Goal: Navigation & Orientation: Find specific page/section

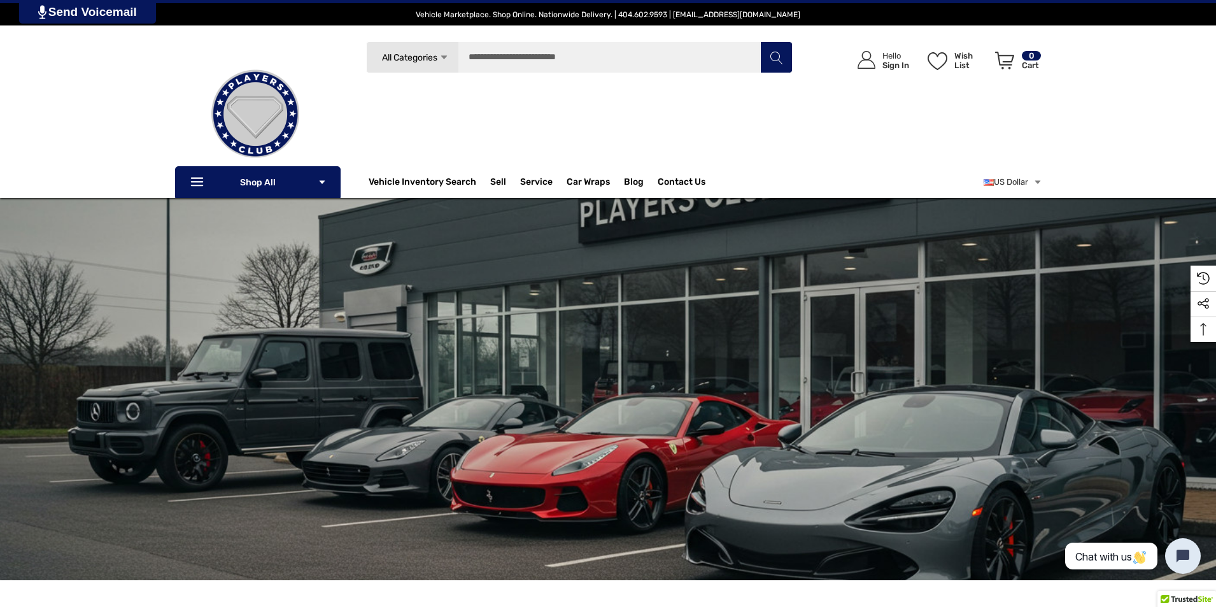
click at [279, 174] on img at bounding box center [255, 113] width 127 height 127
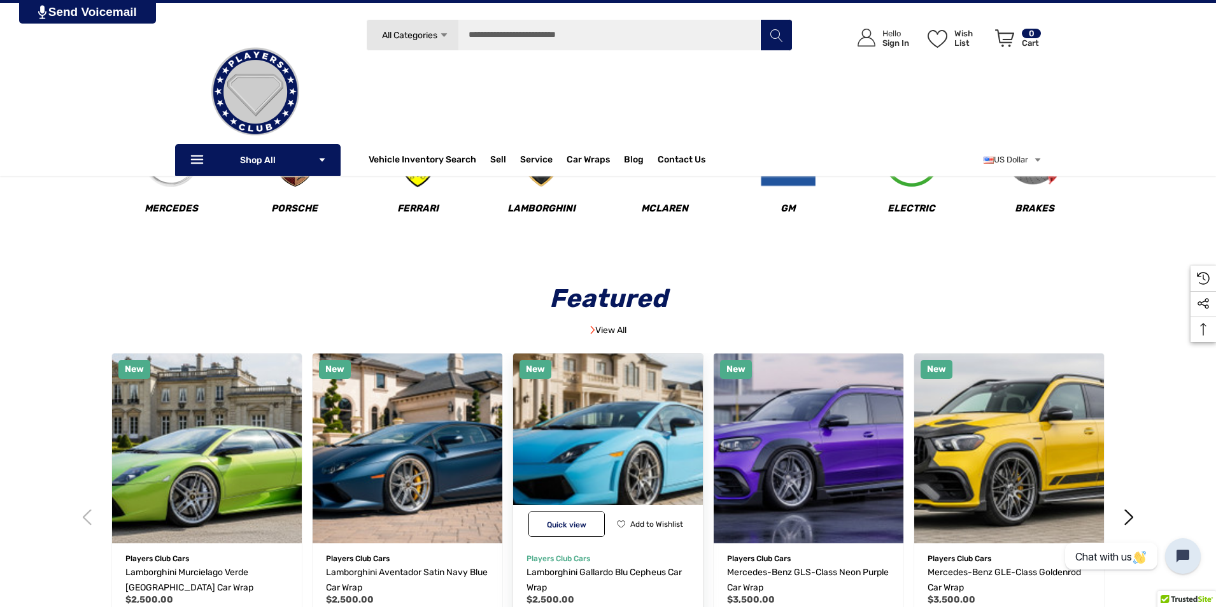
scroll to position [445, 0]
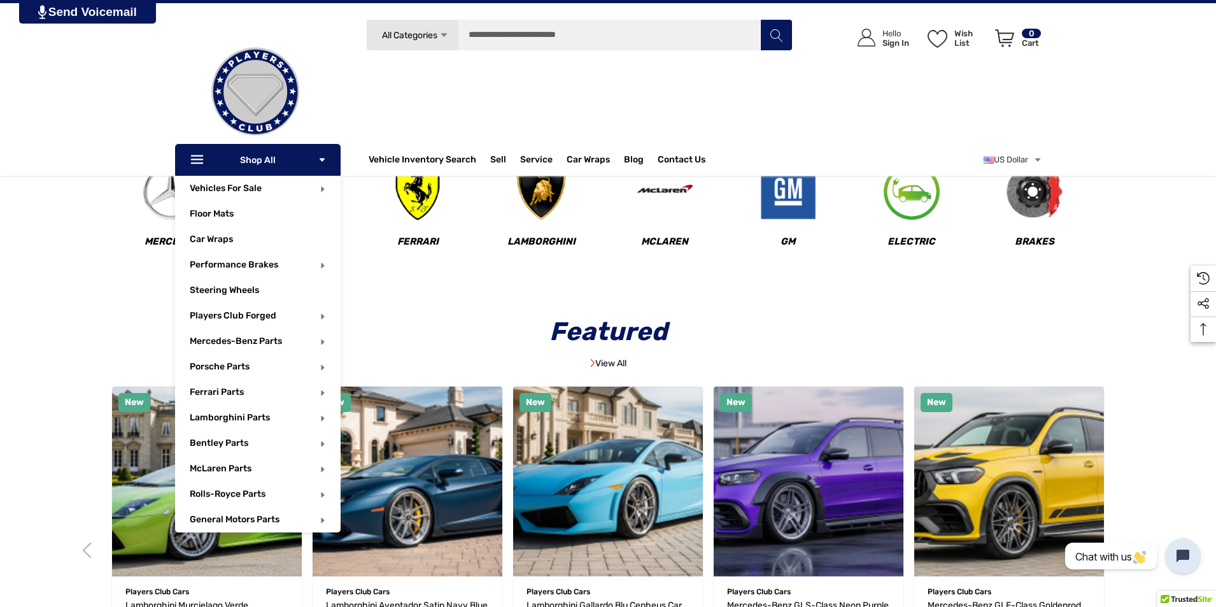
click at [328, 157] on p "Icon Line Icon Line Shop All Icon Arrow Down Icon Arrow Down" at bounding box center [257, 160] width 165 height 32
click at [255, 218] on link "Floor Mats" at bounding box center [265, 213] width 151 height 25
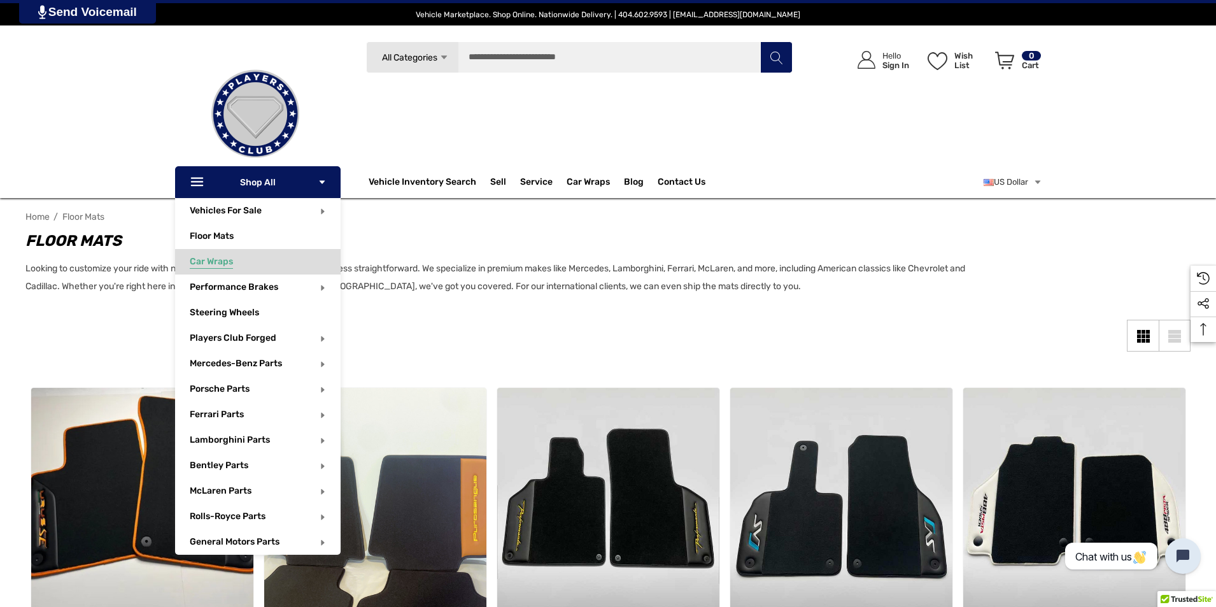
click at [243, 262] on link "Car Wraps" at bounding box center [265, 261] width 151 height 25
